Goal: Find specific page/section: Find specific page/section

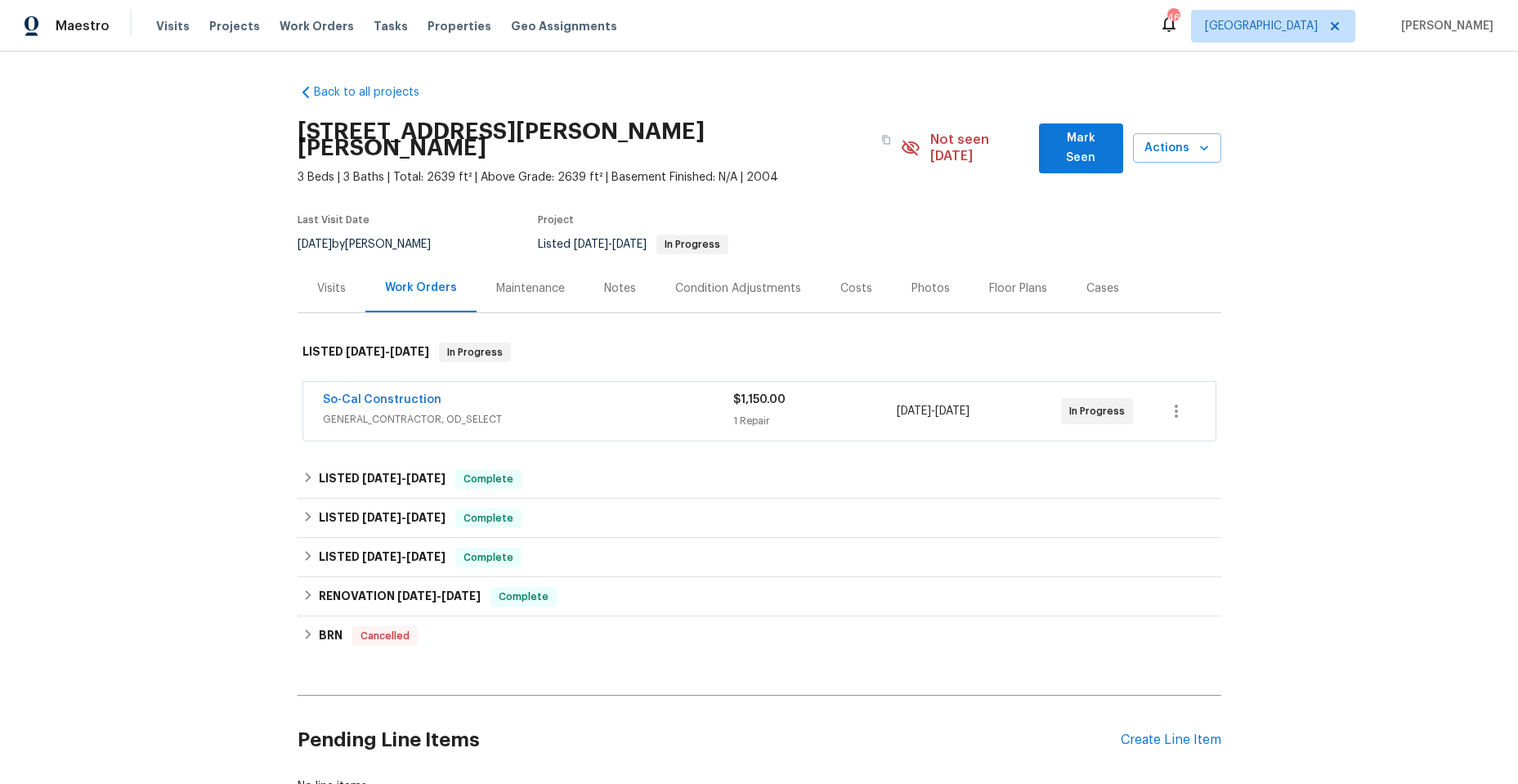
click at [561, 392] on div "So-Cal Construction" at bounding box center [528, 401] width 410 height 20
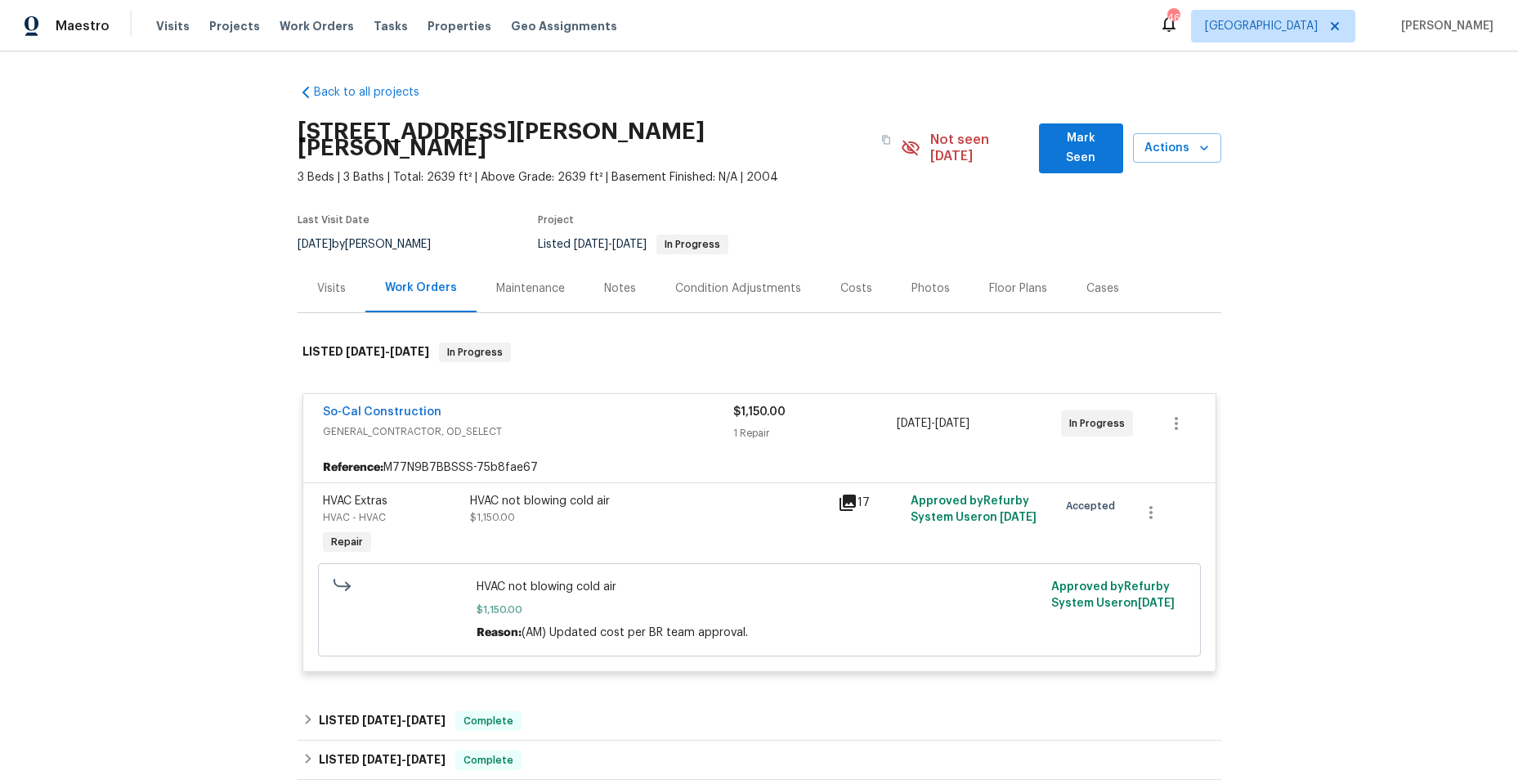
click at [844, 494] on icon at bounding box center [848, 502] width 16 height 16
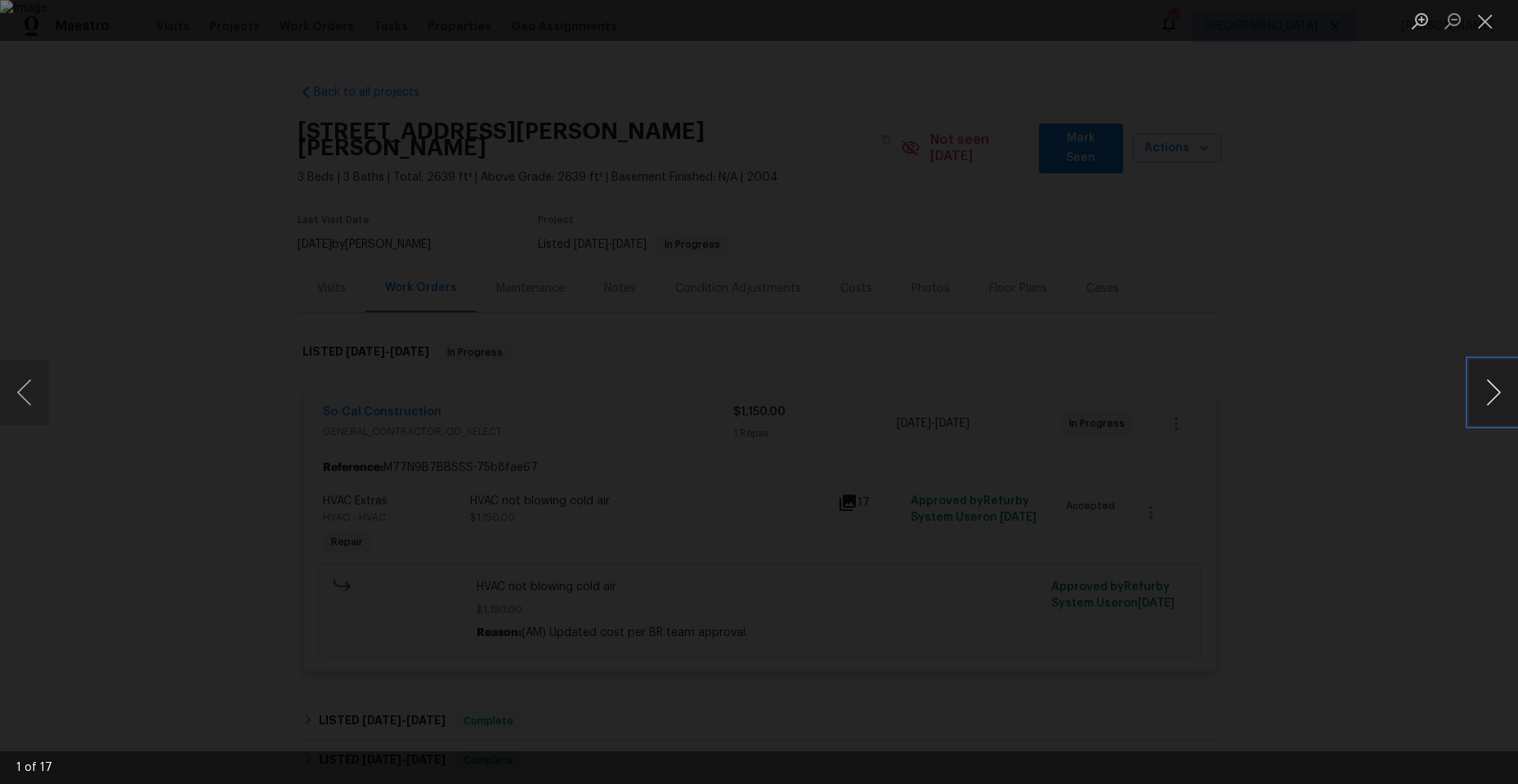
click at [1491, 389] on button "Next image" at bounding box center [1493, 392] width 49 height 66
drag, startPoint x: 1491, startPoint y: 389, endPoint x: 1300, endPoint y: 529, distance: 236.8
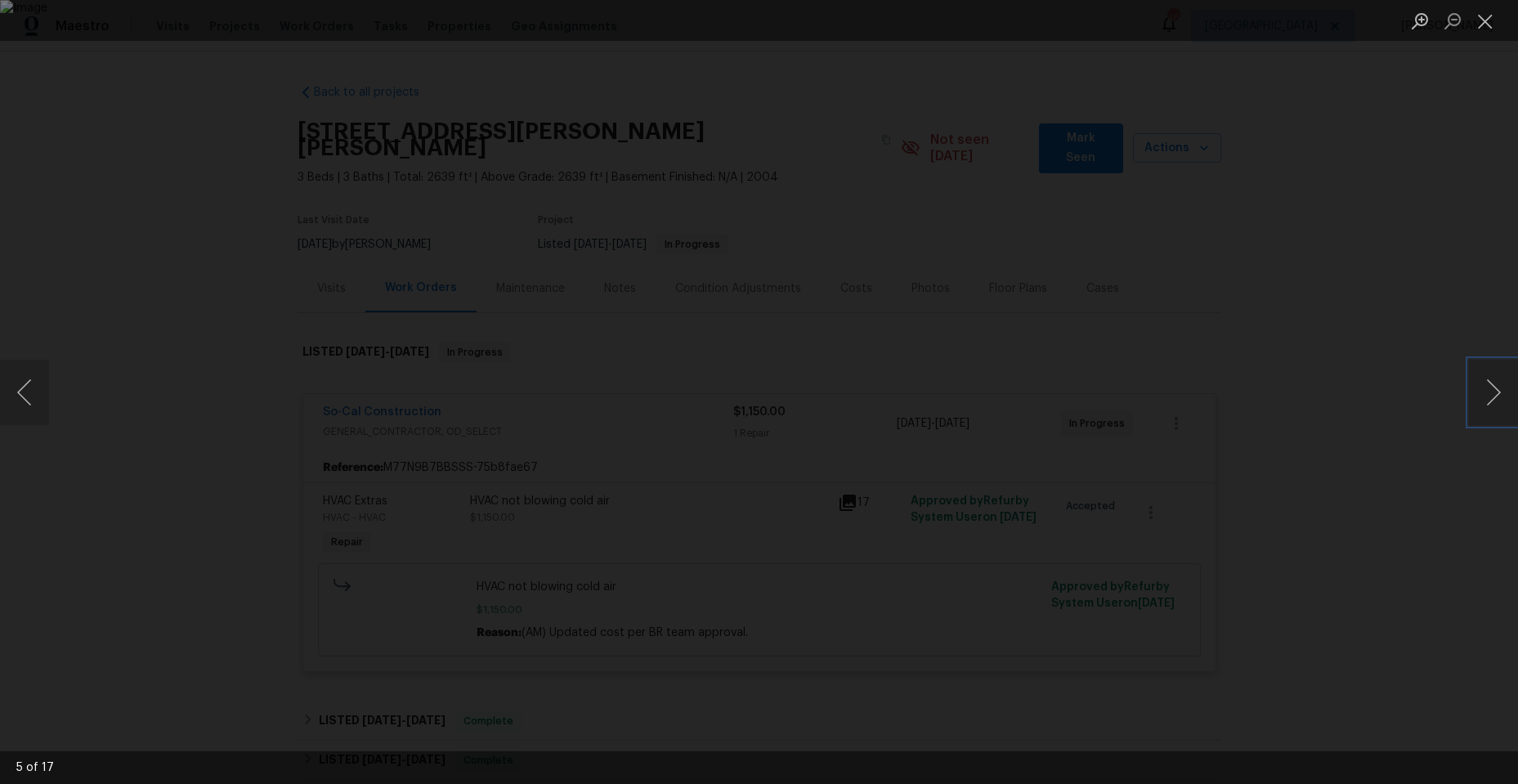
click at [1300, 529] on div "5 of 17" at bounding box center [759, 392] width 1518 height 784
click at [1496, 387] on button "Next image" at bounding box center [1493, 392] width 49 height 66
click at [1490, 385] on button "Next image" at bounding box center [1493, 392] width 49 height 66
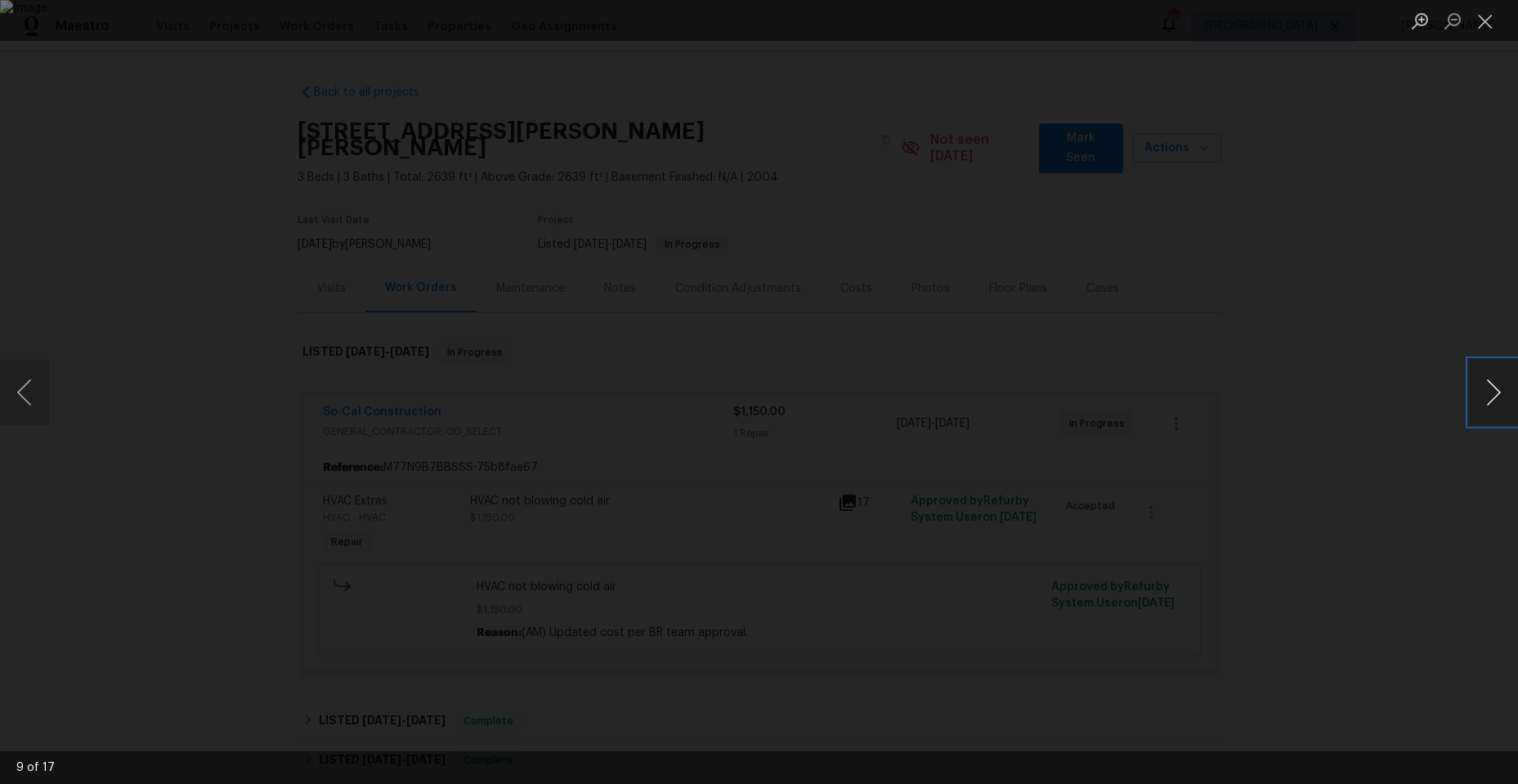
click at [1490, 385] on button "Next image" at bounding box center [1493, 392] width 49 height 66
click at [727, 471] on img "Lightbox" at bounding box center [631, 394] width 3049 height 1575
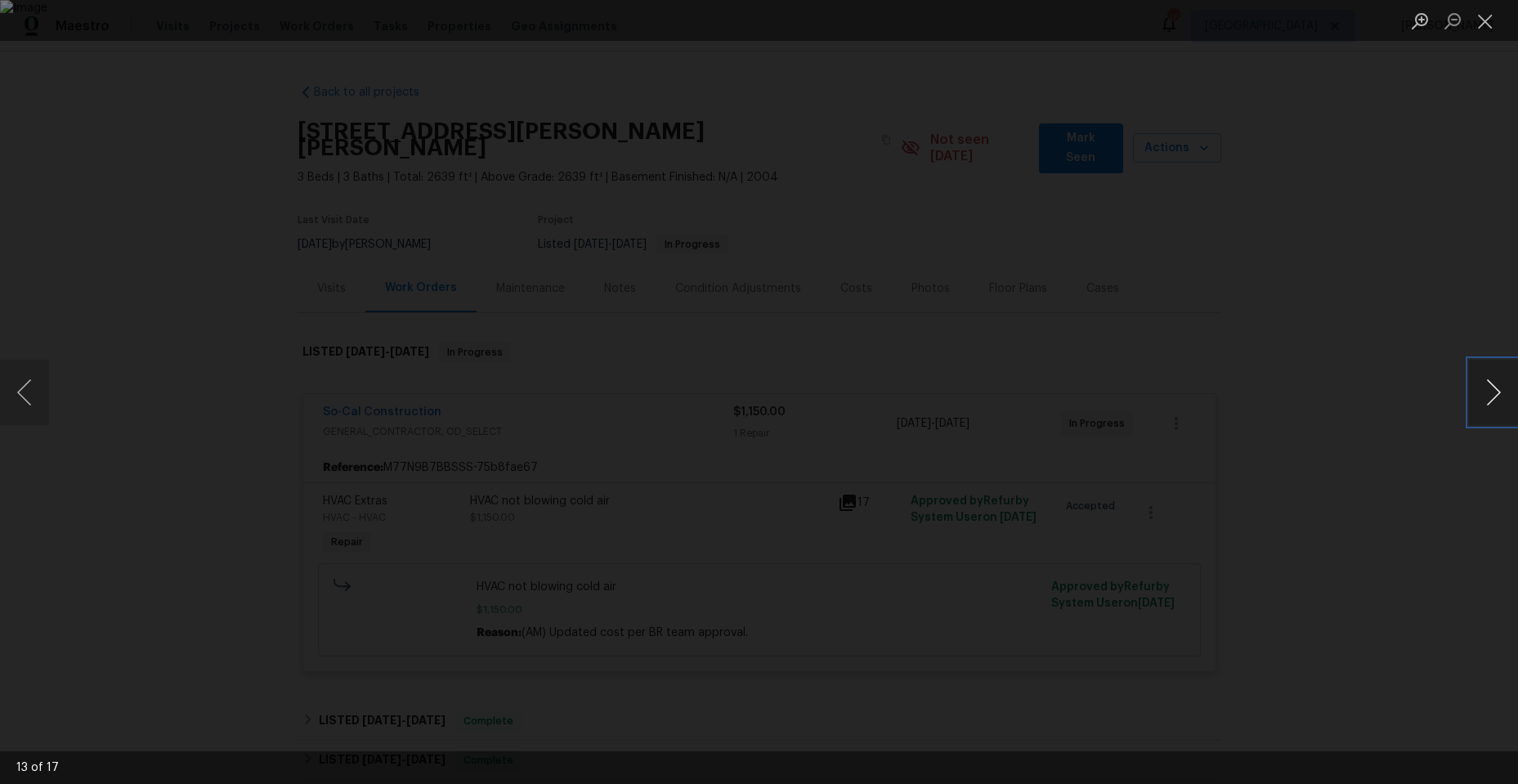
click at [1492, 398] on button "Next image" at bounding box center [1493, 392] width 49 height 66
click at [1492, 23] on button "Close lightbox" at bounding box center [1485, 21] width 33 height 29
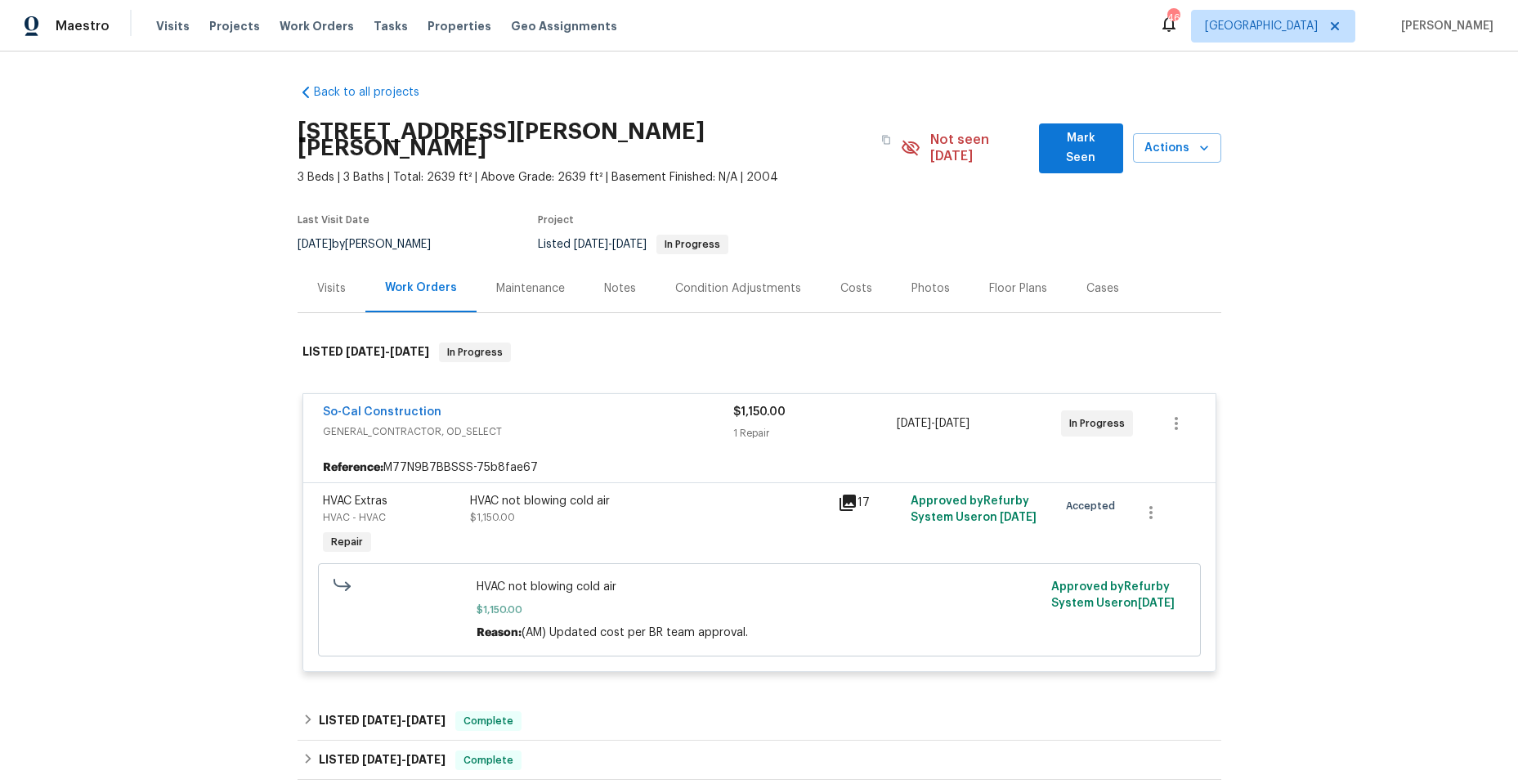
click at [625, 425] on div "So-Cal Construction GENERAL_CONTRACTOR, OD_SELECT" at bounding box center [528, 424] width 410 height 39
